Goal: Information Seeking & Learning: Learn about a topic

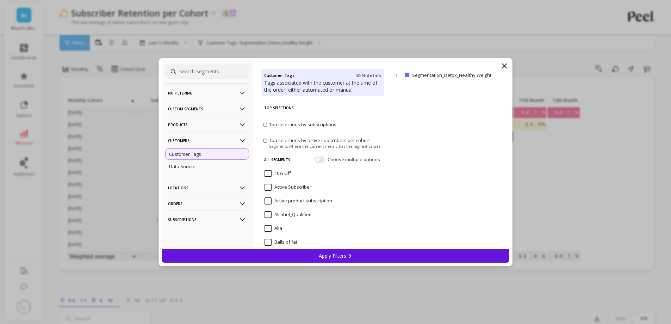
click at [202, 123] on p "Products" at bounding box center [207, 125] width 78 height 18
click at [196, 159] on div "SKUs" at bounding box center [207, 162] width 84 height 11
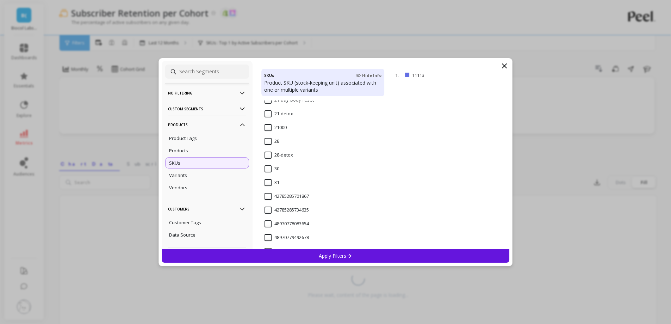
scroll to position [670, 0]
click at [275, 163] on input "28-detox" at bounding box center [279, 163] width 29 height 7
click at [325, 260] on div "Apply Filters" at bounding box center [336, 256] width 348 height 14
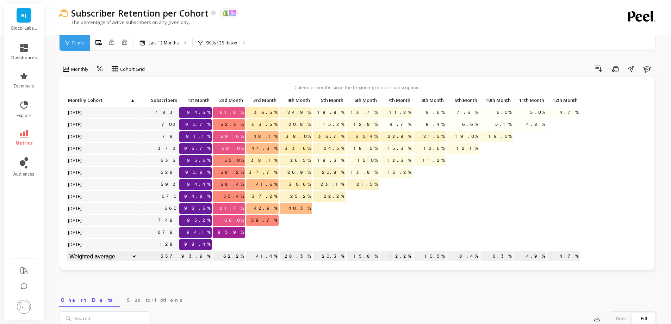
click at [240, 234] on div "Click to create an audience 783 94.5% 61.8% 36.5% 24.9% 18.8% 13.7% 11.2% 9.6% …" at bounding box center [323, 179] width 515 height 168
click at [266, 234] on div at bounding box center [262, 232] width 32 height 11
drag, startPoint x: 229, startPoint y: 233, endPoint x: 258, endPoint y: 233, distance: 28.5
click at [258, 233] on div "Click to create an audience 783 94.5% 61.8% 36.5% 24.9% 18.8% 13.7% 11.2% 9.6% …" at bounding box center [323, 179] width 515 height 168
click at [232, 49] on div "SKUs : 28-detox" at bounding box center [222, 43] width 58 height 16
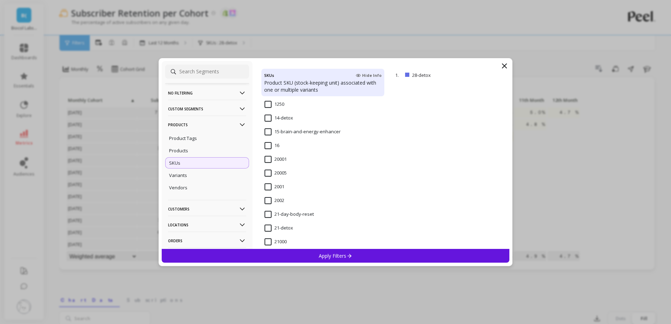
scroll to position [599, 0]
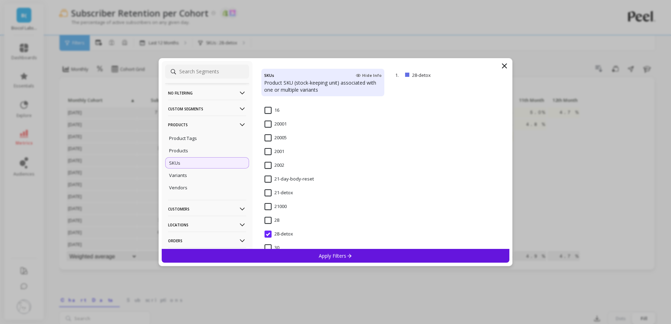
click at [283, 193] on input "21-detox" at bounding box center [279, 192] width 29 height 7
click at [320, 255] on p "Apply Filters" at bounding box center [335, 255] width 33 height 7
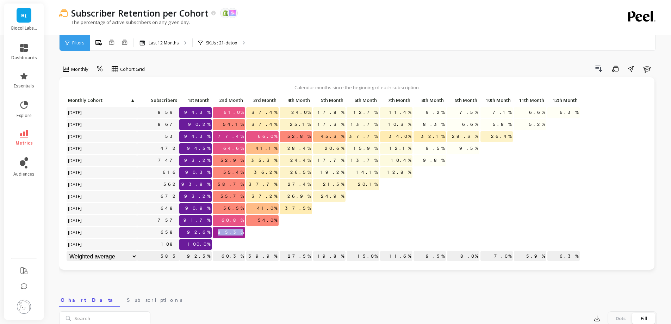
drag, startPoint x: 228, startPoint y: 232, endPoint x: 254, endPoint y: 232, distance: 25.7
click at [254, 232] on div "Click to create an audience 859 94.3% 61.0% 37.4% 24.0% 17.8% 12.7% 11.4% 9.2% …" at bounding box center [323, 179] width 515 height 168
click at [254, 232] on div at bounding box center [262, 232] width 32 height 11
click at [234, 44] on p "SKUs : 21-detox" at bounding box center [221, 43] width 31 height 6
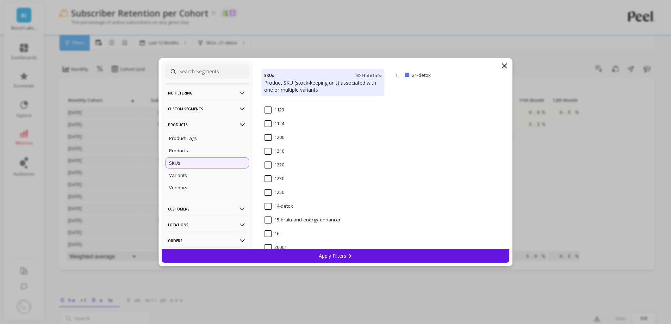
scroll to position [529, 0]
click at [277, 149] on div "14-detox" at bounding box center [323, 157] width 123 height 21
click at [317, 252] on div "Apply Filters" at bounding box center [336, 256] width 348 height 14
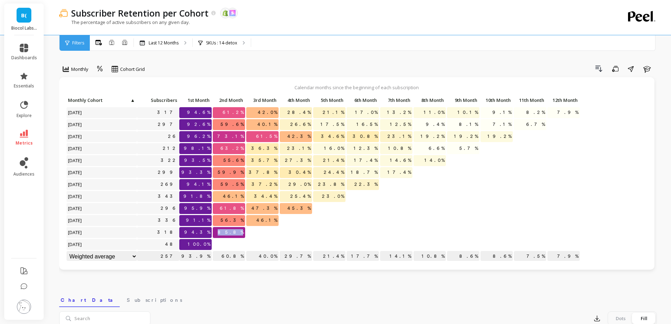
drag, startPoint x: 229, startPoint y: 232, endPoint x: 250, endPoint y: 233, distance: 20.8
click at [250, 233] on div "Click to create an audience 317 94.6% 61.2% 42.0% 28.4% 21.1% 17.0% 13.2% 11.0%…" at bounding box center [323, 179] width 515 height 168
click at [251, 232] on div at bounding box center [262, 232] width 32 height 11
click at [242, 43] on div "SKUs : 14-detox" at bounding box center [222, 43] width 58 height 16
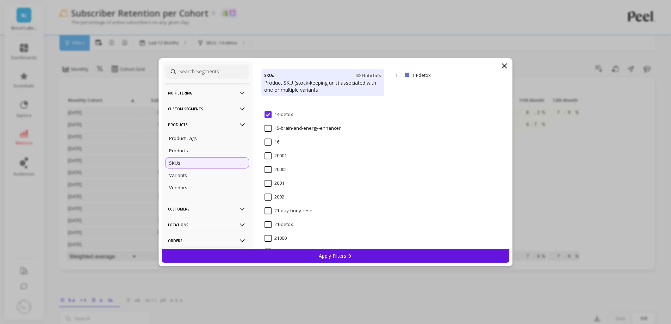
scroll to position [599, 0]
click at [282, 180] on input "21-day-body-reset" at bounding box center [289, 179] width 49 height 7
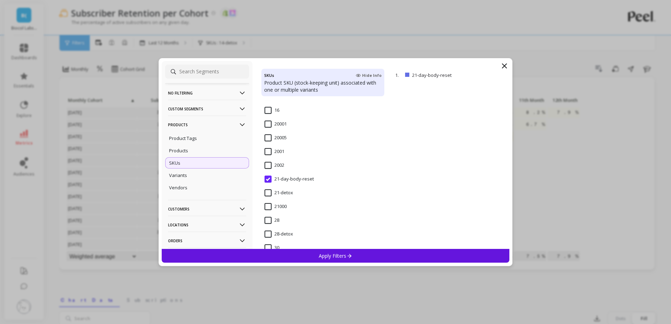
click at [324, 256] on p "Apply Filters" at bounding box center [335, 255] width 33 height 7
